Goal: Task Accomplishment & Management: Use online tool/utility

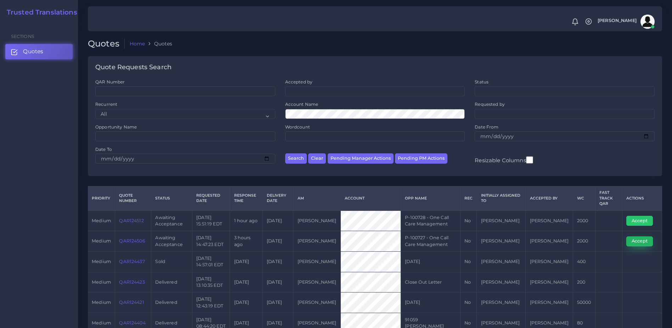
click at [646, 239] on button "Accept" at bounding box center [640, 241] width 27 height 10
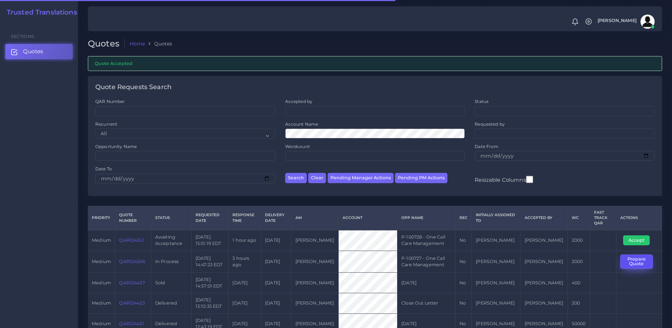
click at [642, 264] on button "Prepare Quote" at bounding box center [637, 261] width 33 height 15
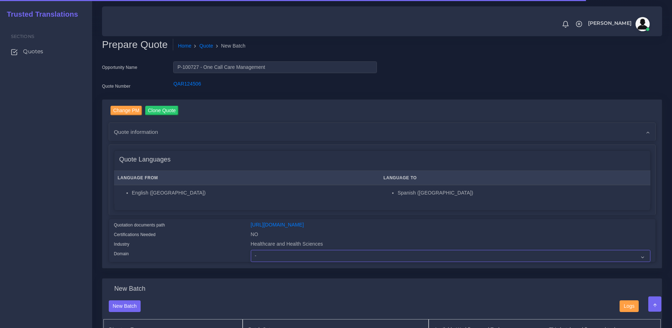
click at [274, 262] on select "- Advertising and Media Agriculture, Forestry and Fishing Architecture, Buildin…" at bounding box center [451, 256] width 400 height 12
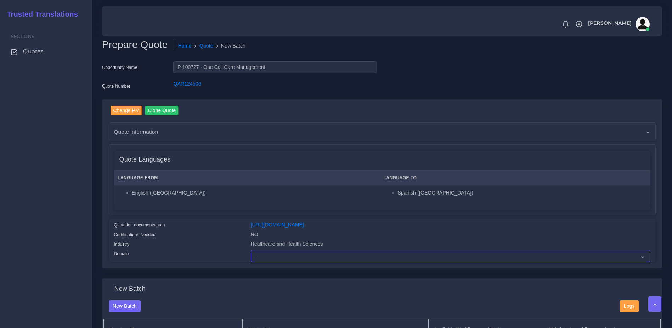
select select "Healthcare and Health Sciences"
click at [251, 255] on select "- Advertising and Media Agriculture, Forestry and Fishing Architecture, Buildin…" at bounding box center [451, 256] width 400 height 12
click at [213, 230] on div "Quotation documents path" at bounding box center [177, 226] width 137 height 10
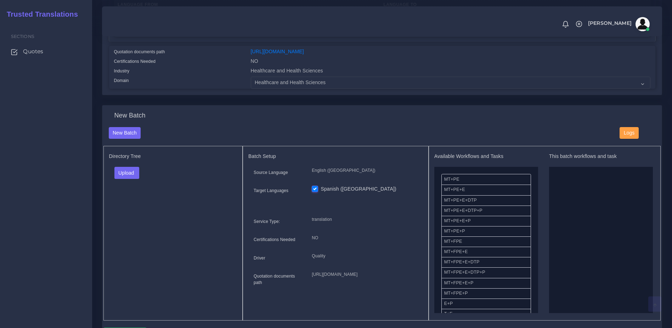
scroll to position [191, 0]
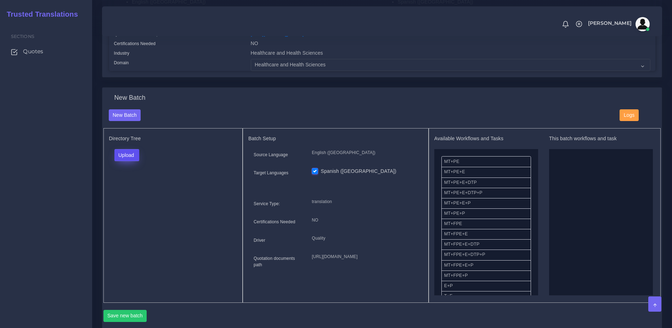
click at [132, 156] on button "Upload" at bounding box center [126, 155] width 25 height 12
click at [132, 186] on label "Files" at bounding box center [139, 182] width 49 height 9
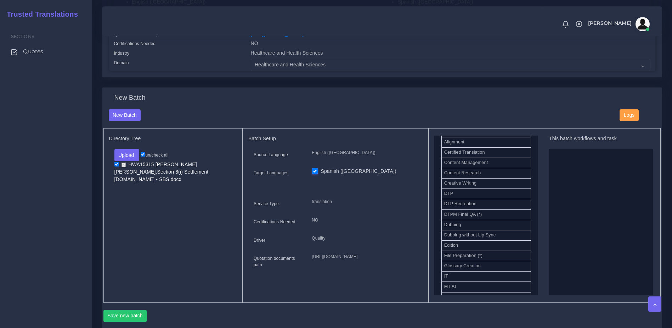
scroll to position [226, 0]
drag, startPoint x: 465, startPoint y: 194, endPoint x: 469, endPoint y: 196, distance: 4.8
drag, startPoint x: 477, startPoint y: 198, endPoint x: 560, endPoint y: 202, distance: 83.1
drag, startPoint x: 464, startPoint y: 248, endPoint x: 606, endPoint y: 217, distance: 145.6
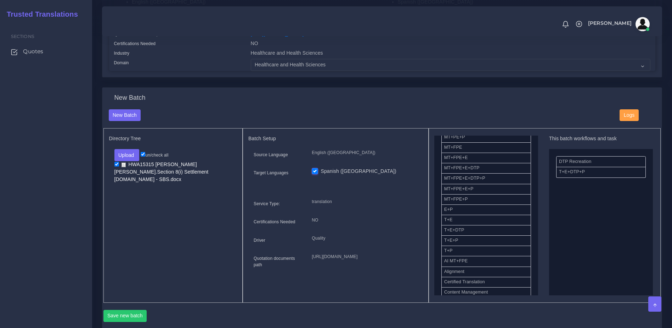
drag, startPoint x: 669, startPoint y: 172, endPoint x: 582, endPoint y: 220, distance: 100.1
click at [666, 206] on div "Prepare Quote Home Quote New Batch Opportunity Name P-100727 - One Call Care Ma…" at bounding box center [382, 147] width 580 height 676
click at [126, 321] on button "Save new batch" at bounding box center [126, 315] width 44 height 12
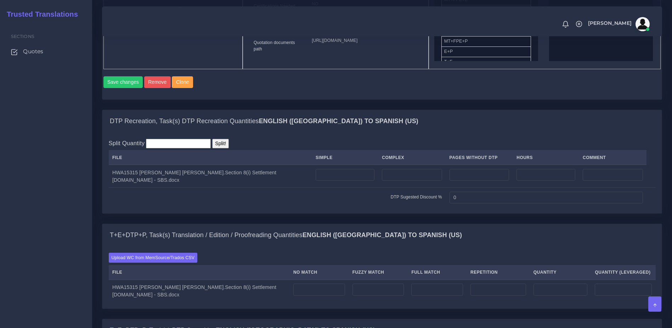
scroll to position [435, 0]
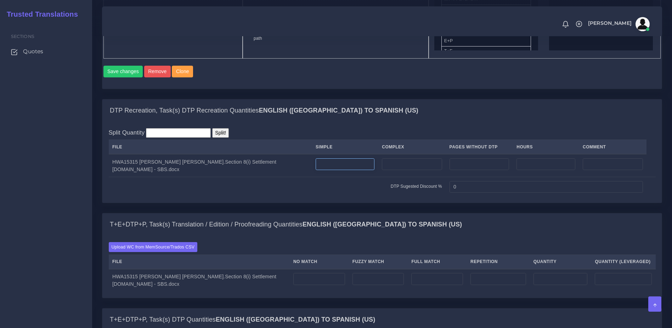
click at [324, 170] on input "number" at bounding box center [345, 164] width 59 height 12
type input "15"
click at [321, 196] on td "DTP Sugested Discount %" at bounding box center [277, 186] width 337 height 19
click at [179, 251] on label "Upload WC from MemSource/Trados CSV" at bounding box center [153, 247] width 89 height 10
click at [0, 0] on input "Upload WC from MemSource/Trados CSV" at bounding box center [0, 0] width 0 height 0
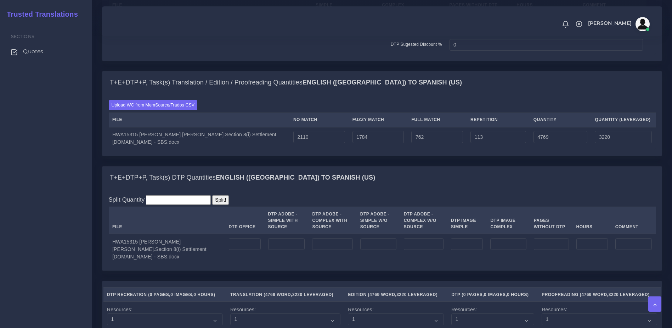
scroll to position [560, 0]
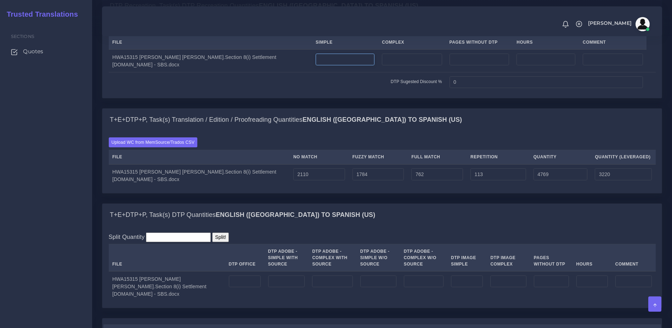
click at [325, 66] on input "number" at bounding box center [345, 60] width 59 height 12
type input "15"
click at [229, 287] on input "number" at bounding box center [245, 281] width 32 height 12
type input "15"
click at [413, 257] on div "Split Quantity Split! File DTP Office DTP Adobe - Simple With Source DTP Adobe …" at bounding box center [382, 266] width 560 height 81
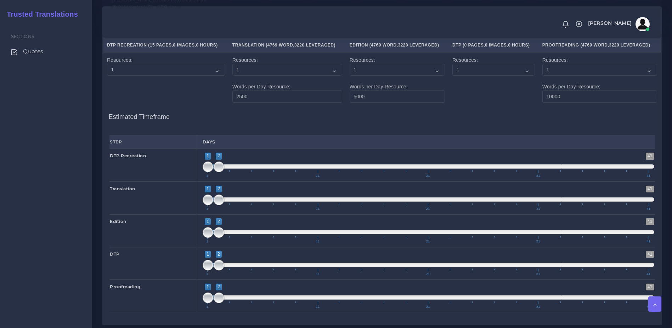
scroll to position [1039, 0]
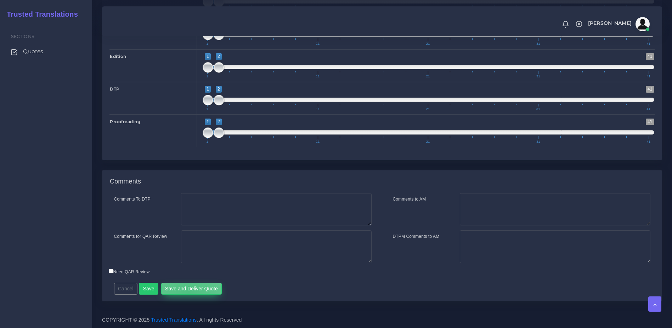
click at [186, 293] on button "Save and Deliver Quote" at bounding box center [191, 289] width 61 height 12
